Goal: Task Accomplishment & Management: Manage account settings

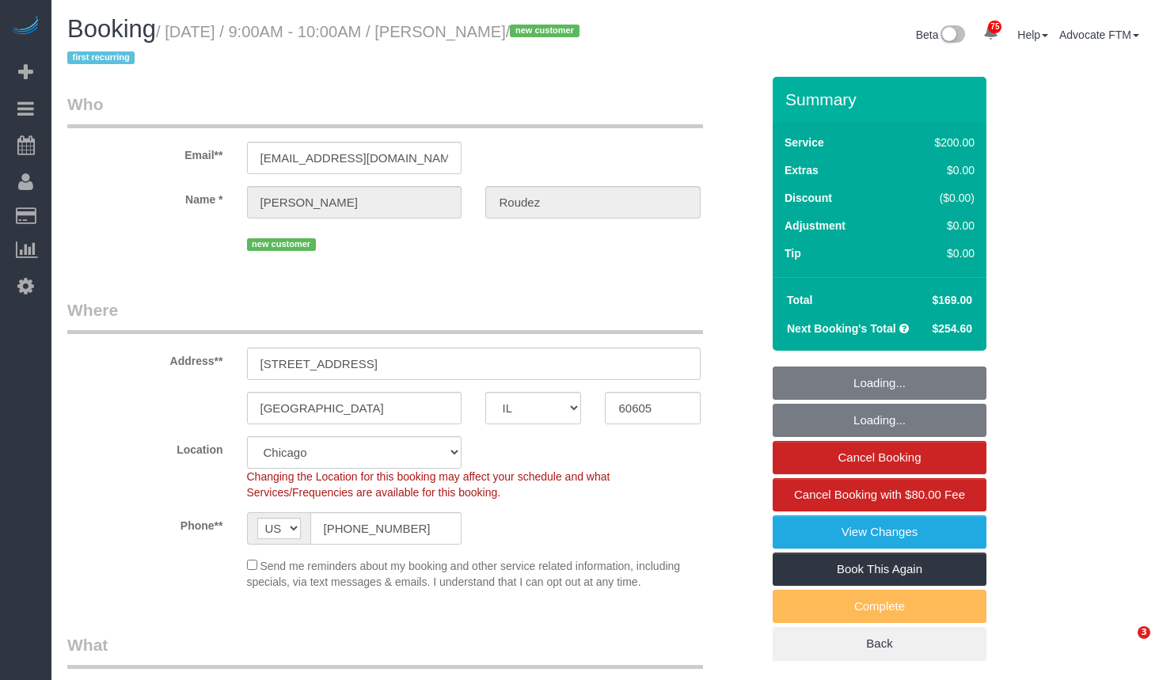
select select "IL"
select select "object:835"
select select "512"
select select "5"
select select "number:1"
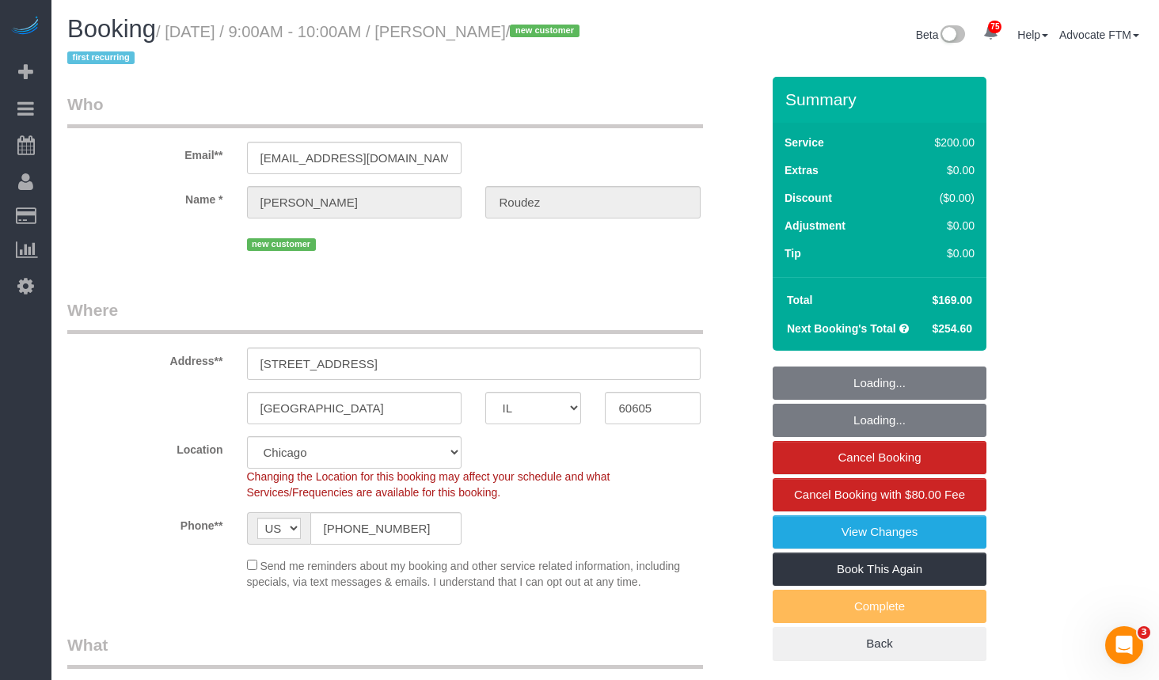
select select "number:58"
select select "number:139"
select select "number:104"
select select "object:1296"
select select "5"
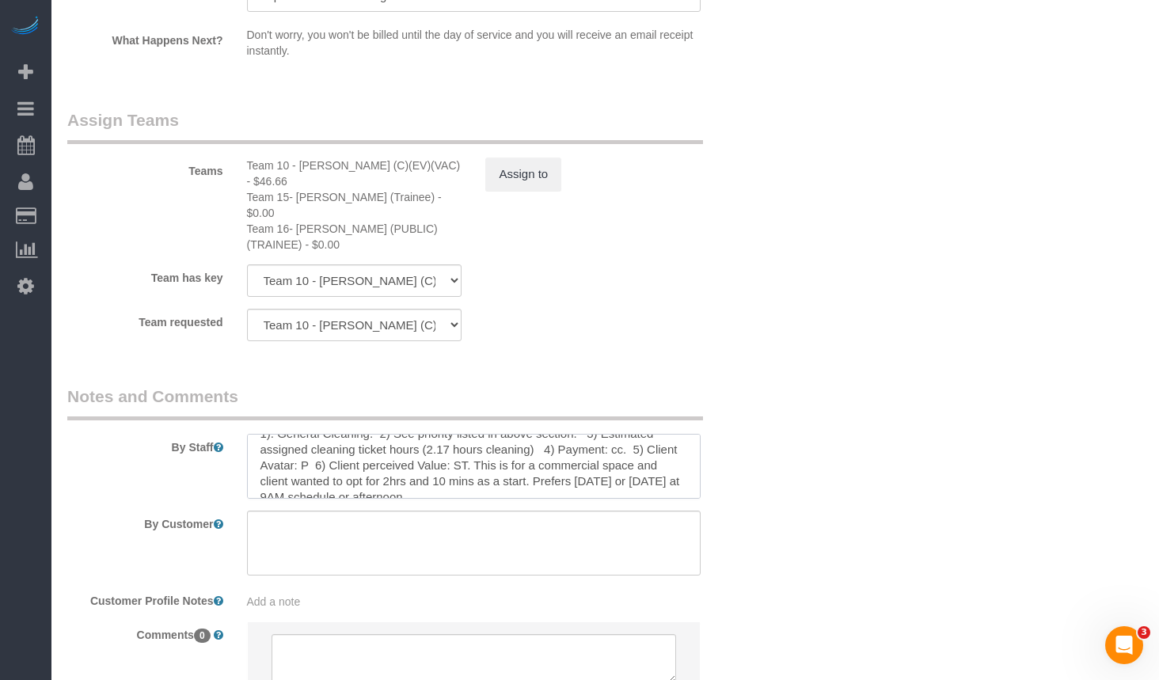
scroll to position [47, 0]
click at [515, 442] on textarea at bounding box center [474, 466] width 454 height 65
paste textarea "312 6331820"
click at [381, 439] on textarea at bounding box center [474, 466] width 454 height 65
type textarea "Initial Cleaning for a monthly cleaning. Partial Cleaning. for Commercial Space…"
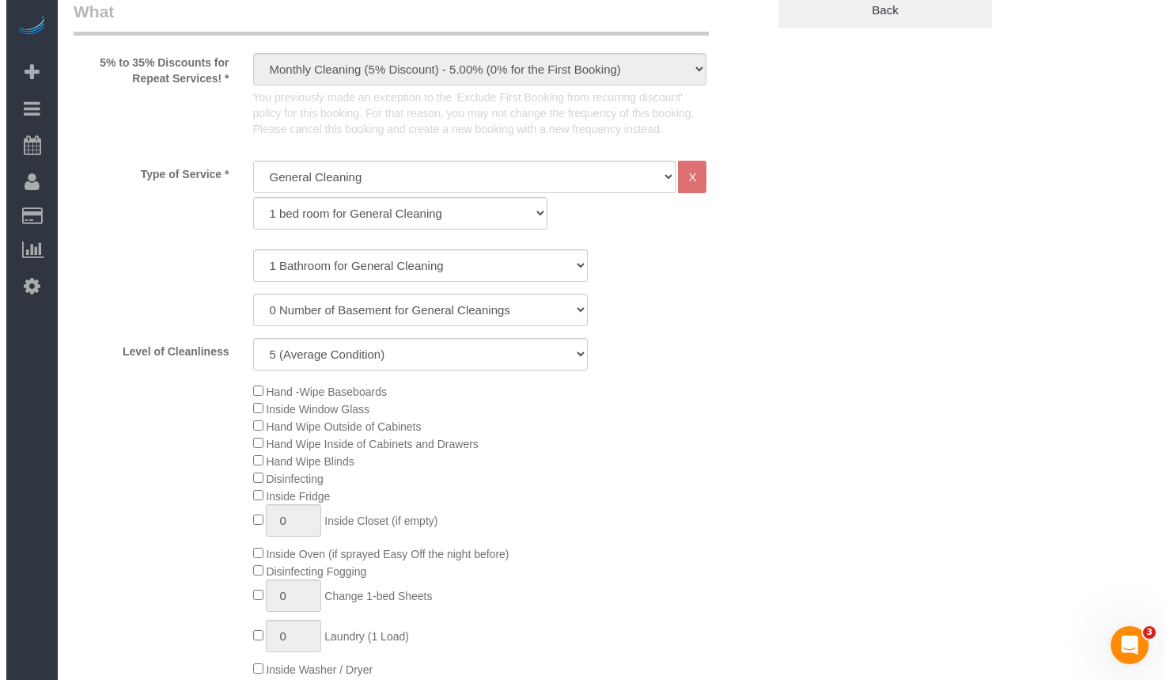
scroll to position [0, 0]
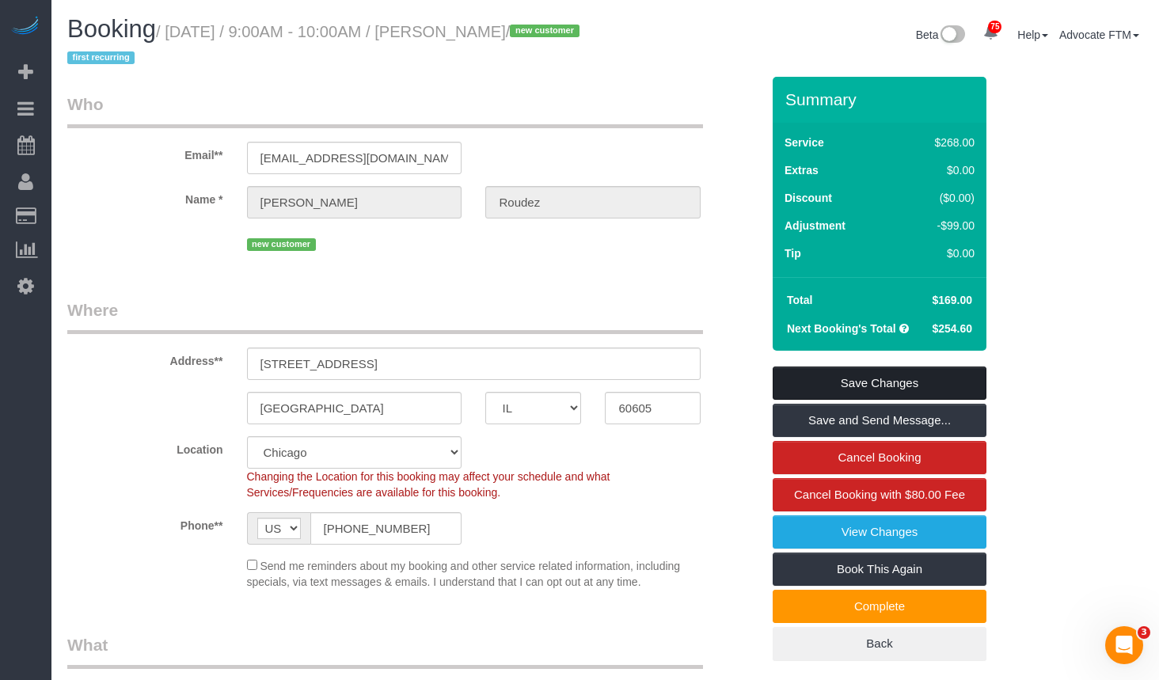
click at [874, 378] on link "Save Changes" at bounding box center [879, 382] width 214 height 33
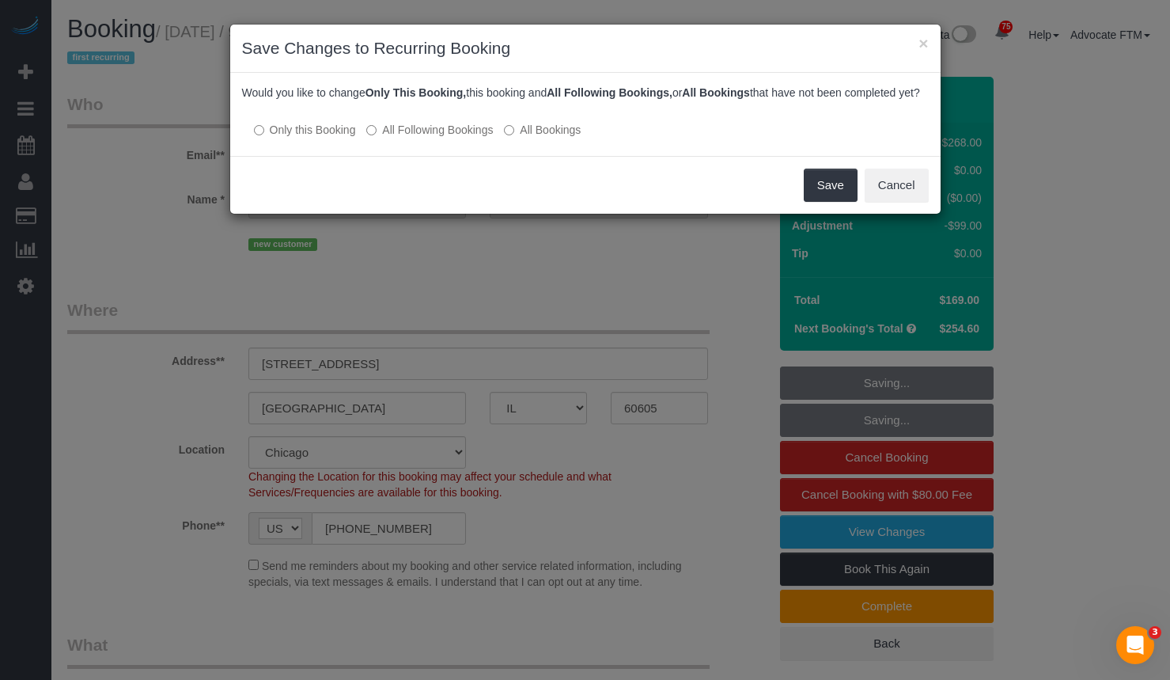
click at [538, 138] on label "All Bookings" at bounding box center [542, 130] width 77 height 16
click at [829, 191] on button "Save" at bounding box center [831, 185] width 54 height 33
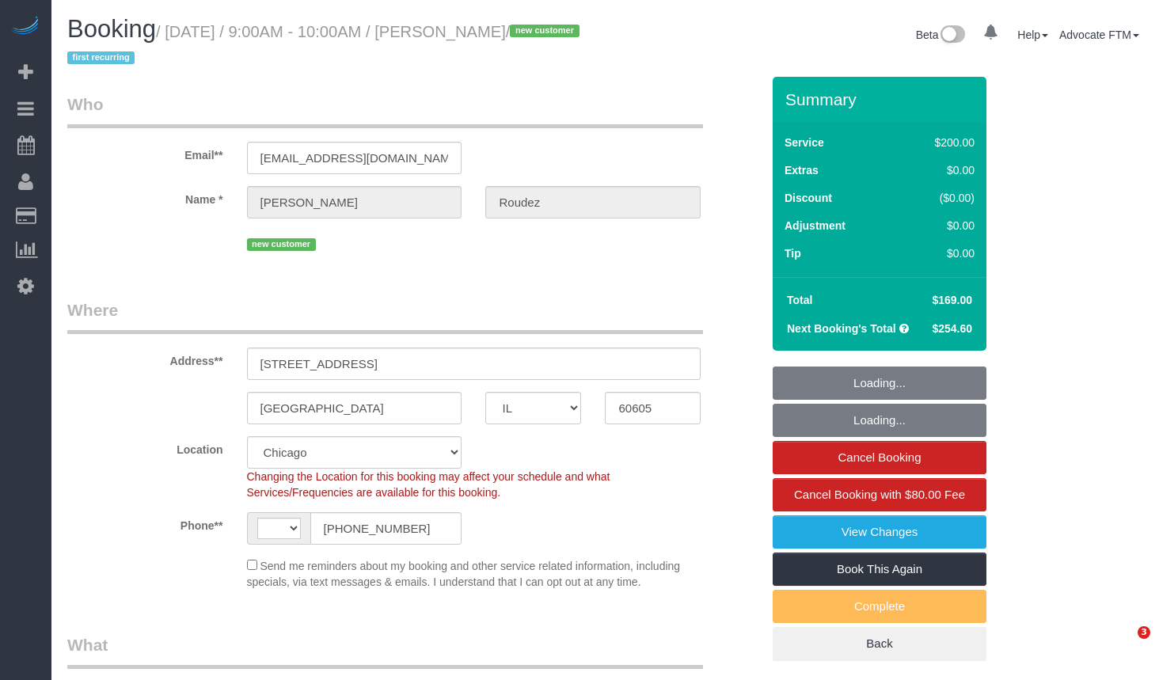
select select "IL"
select select "number:1"
select select "number:58"
select select "number:139"
select select "number:104"
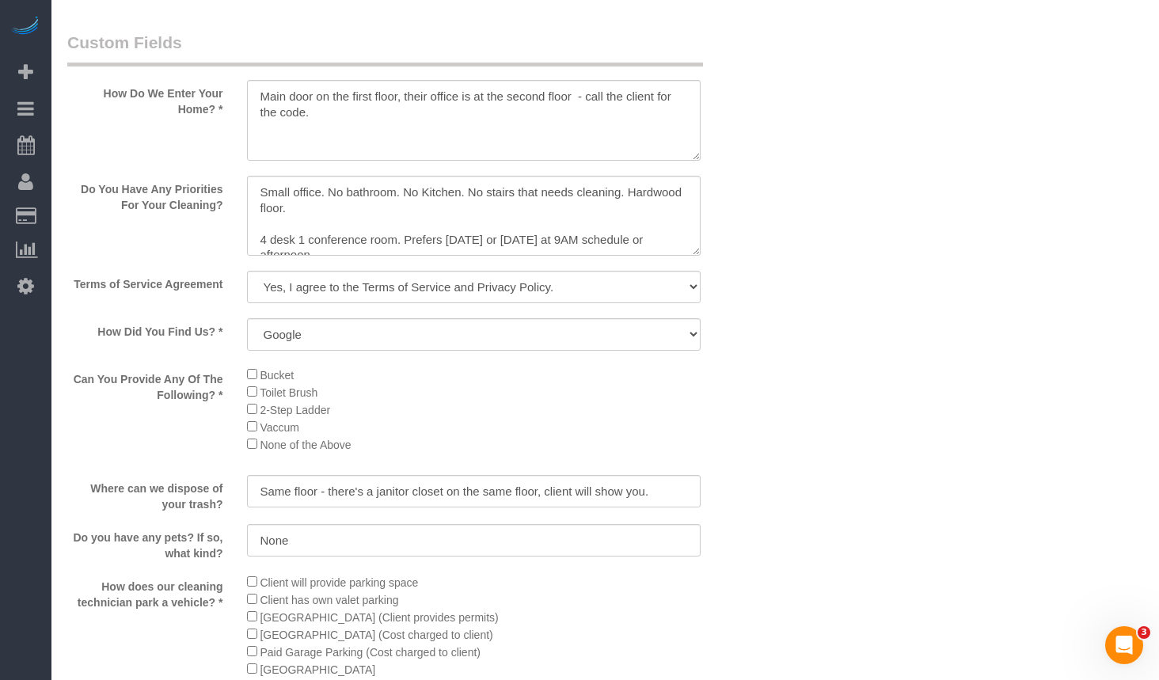
select select "string:[GEOGRAPHIC_DATA]"
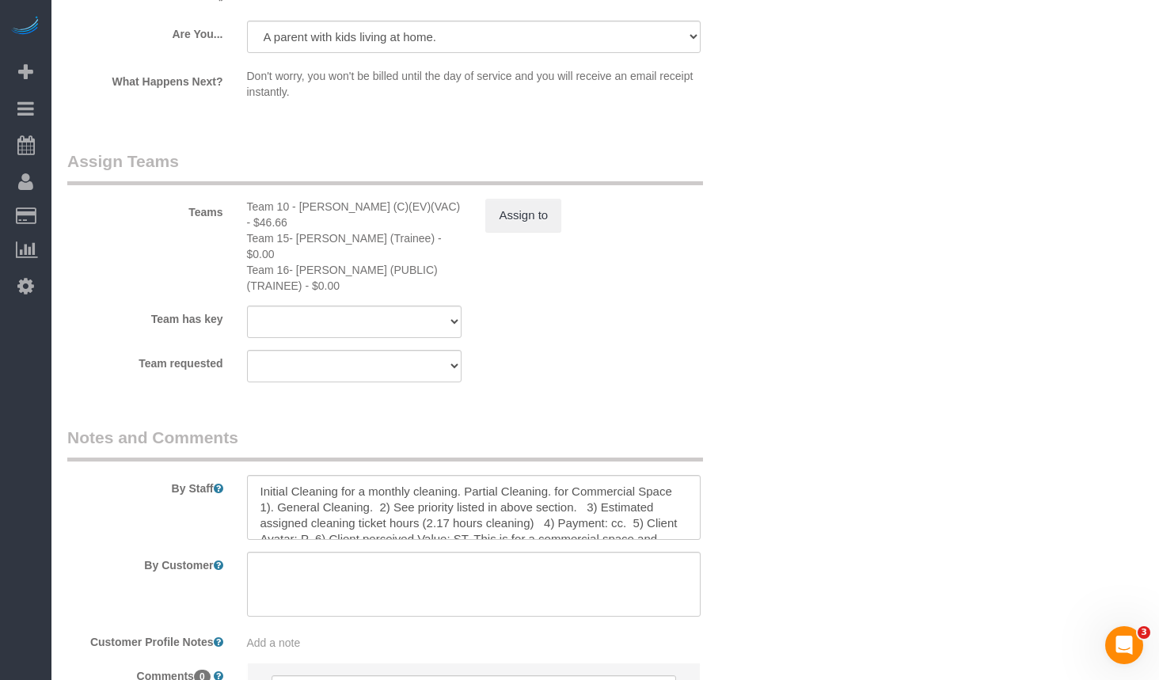
select select "object:1168"
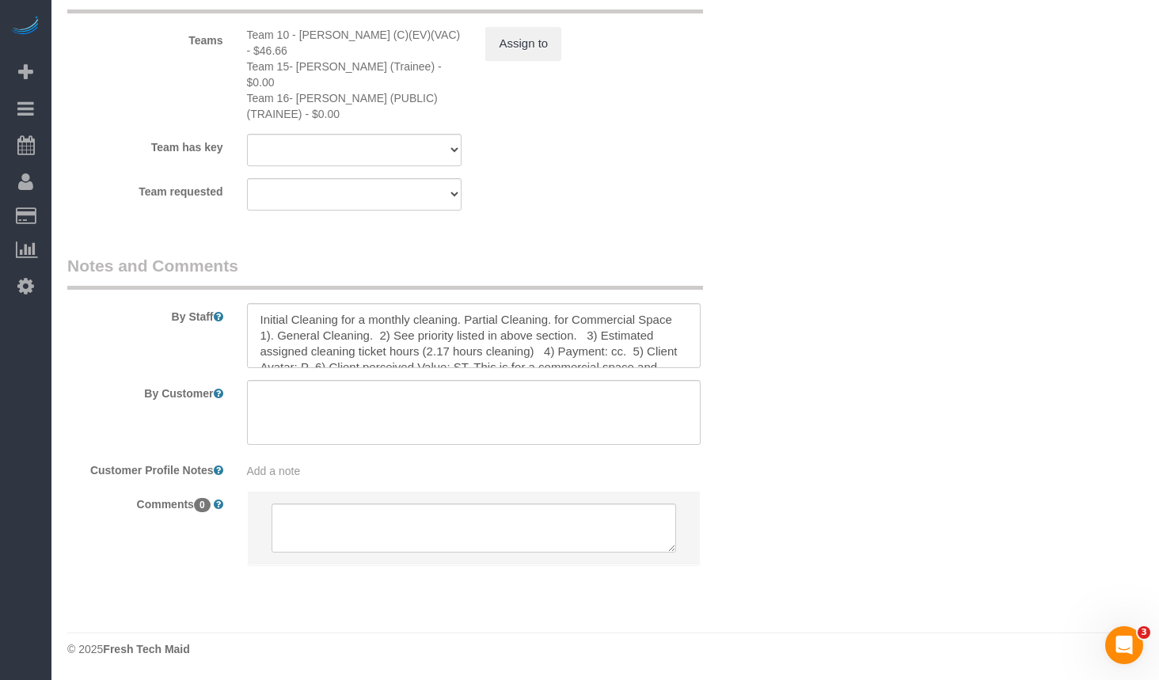
select select "512"
select select "5"
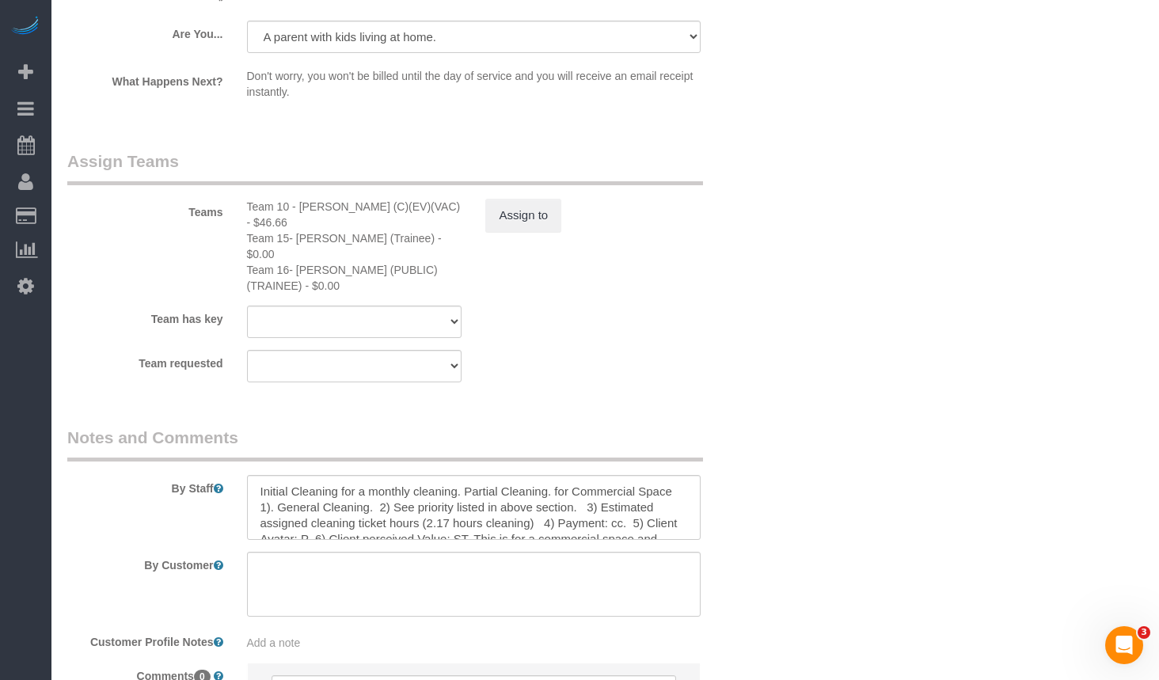
scroll to position [3013, 0]
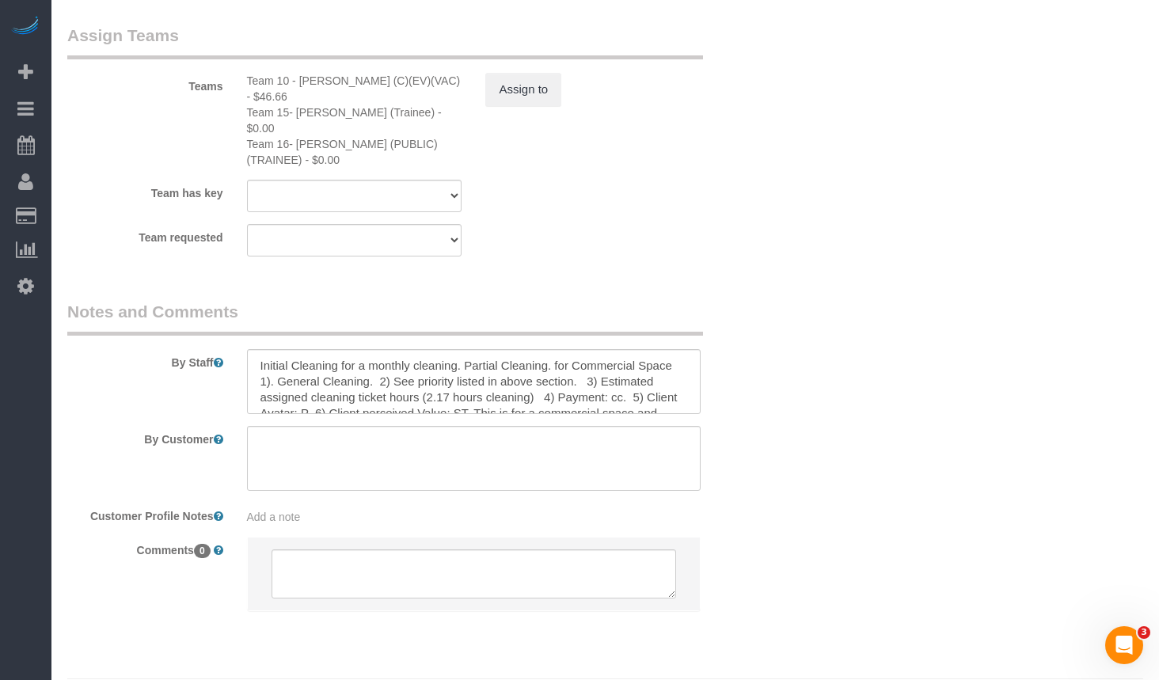
select select "5"
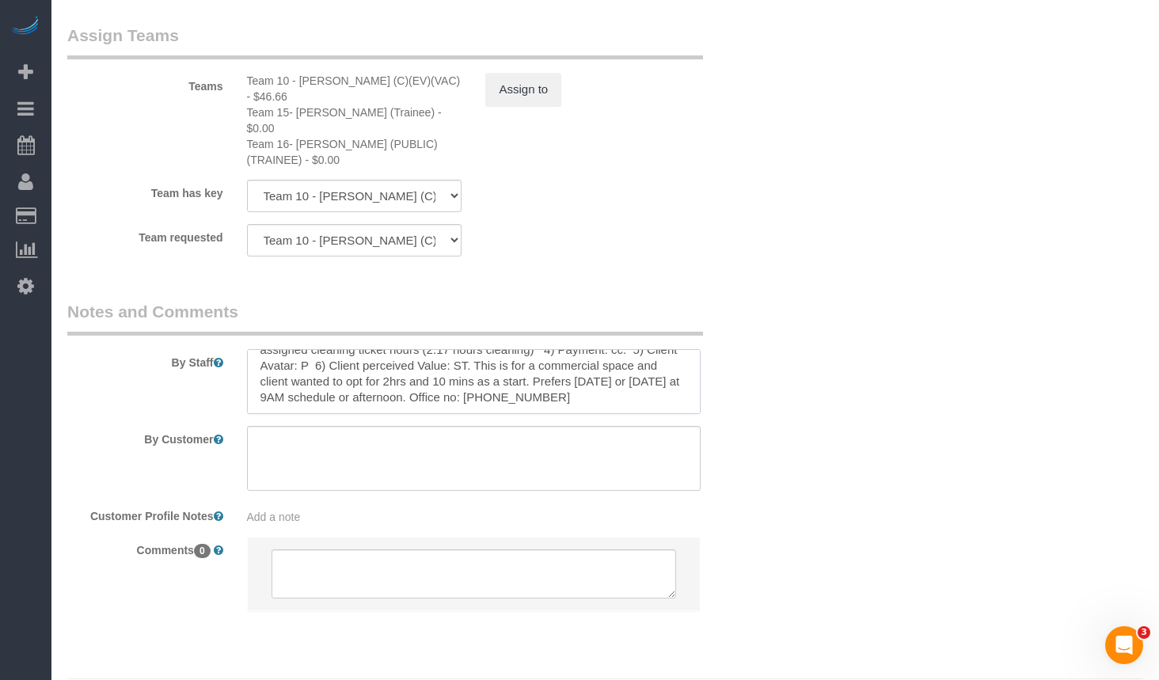
drag, startPoint x: 378, startPoint y: 355, endPoint x: 540, endPoint y: 359, distance: 161.5
click at [540, 359] on textarea at bounding box center [474, 381] width 454 height 65
paste textarea "You can call me after 9:30 on my cell. But after 10am at office phone [PHONE_NU…"
click at [377, 349] on textarea at bounding box center [474, 381] width 454 height 65
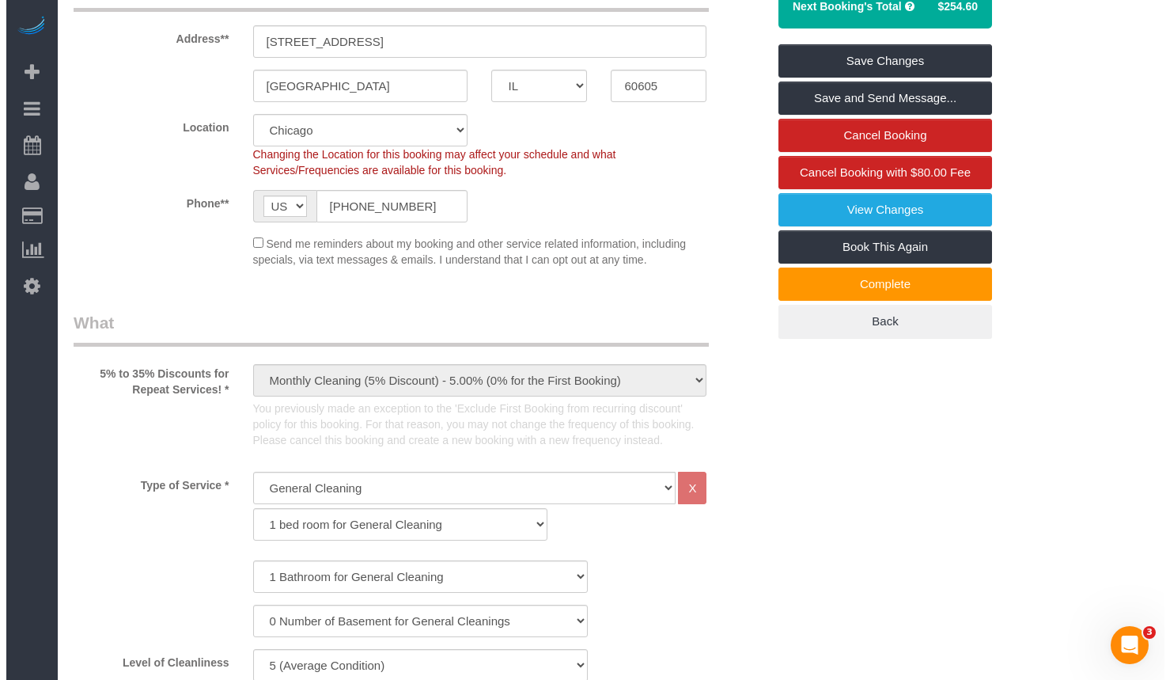
scroll to position [0, 0]
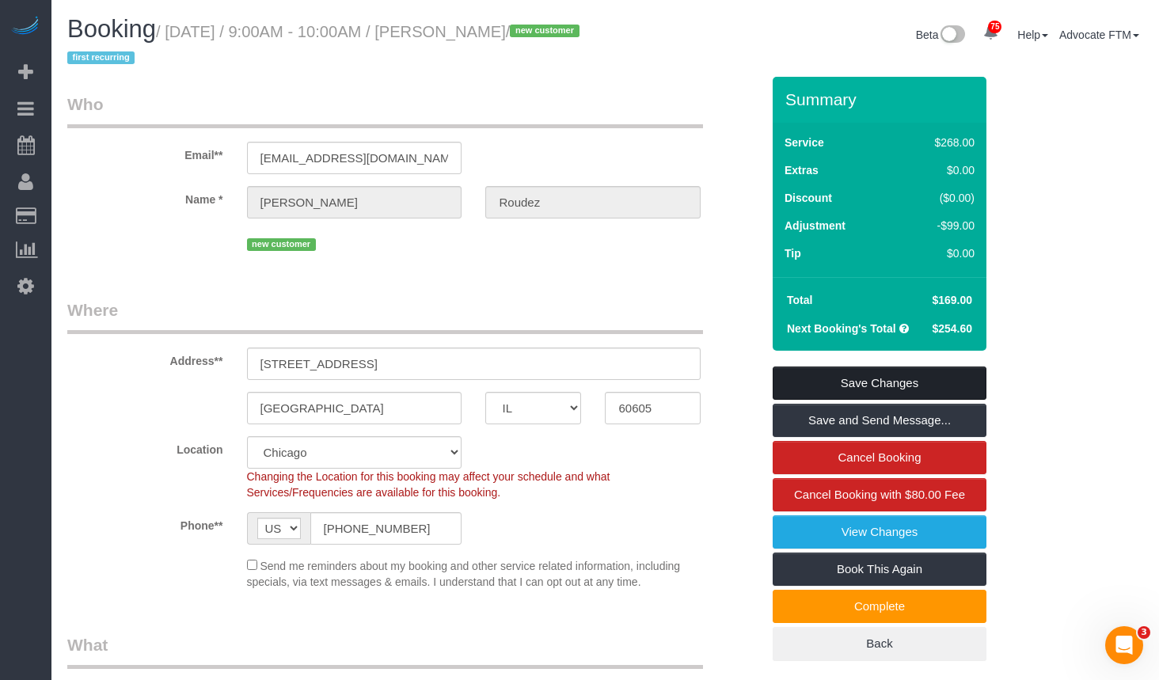
type textarea "Initial Cleaning for a monthly cleaning. Partial Cleaning. for Commercial Space…"
click at [868, 389] on link "Save Changes" at bounding box center [879, 382] width 214 height 33
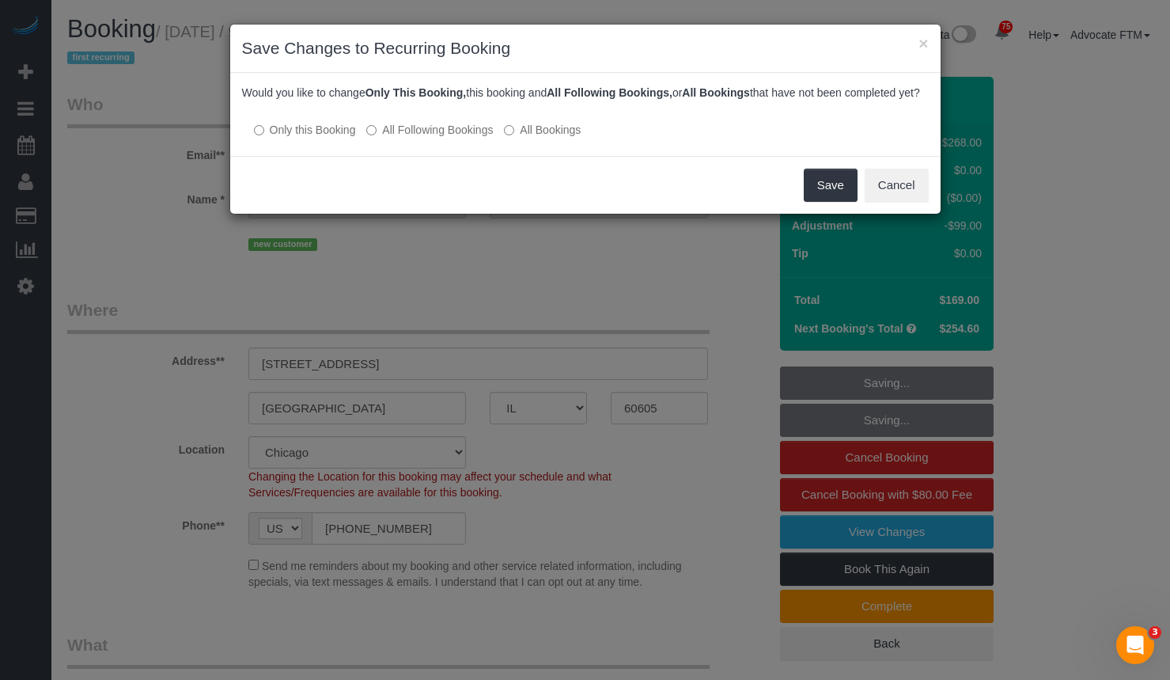
click at [529, 138] on label "All Bookings" at bounding box center [542, 130] width 77 height 16
click at [828, 195] on button "Save" at bounding box center [831, 185] width 54 height 33
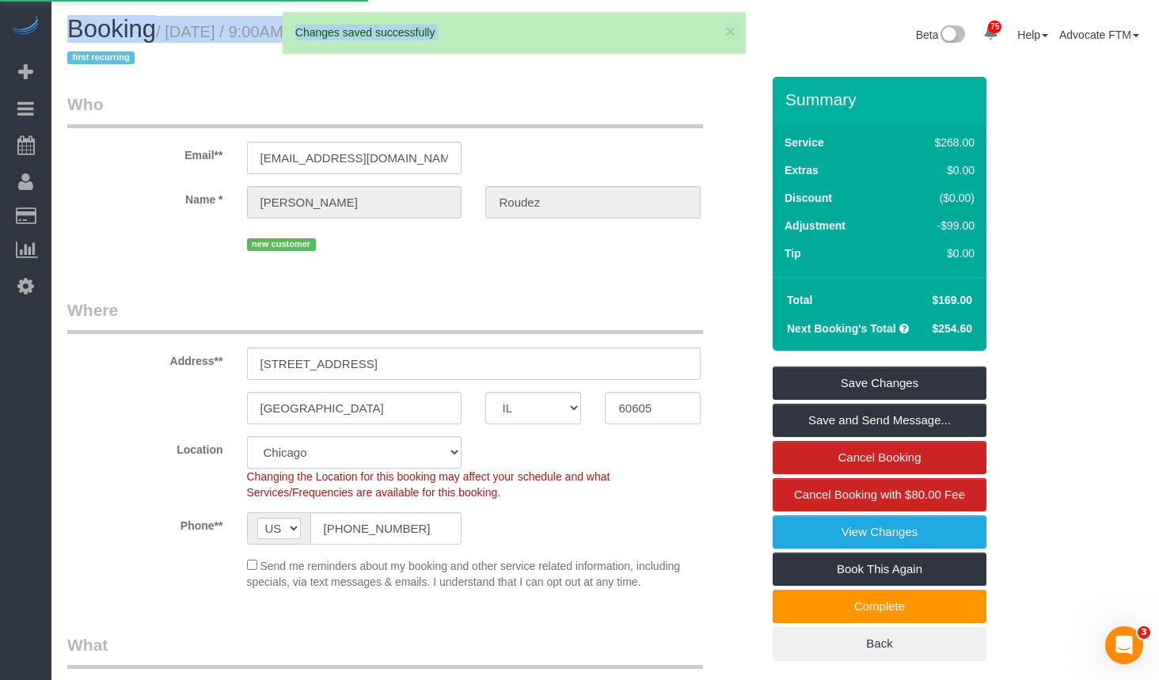
drag, startPoint x: 445, startPoint y: 37, endPoint x: 546, endPoint y: 30, distance: 101.5
